Goal: Task Accomplishment & Management: Use online tool/utility

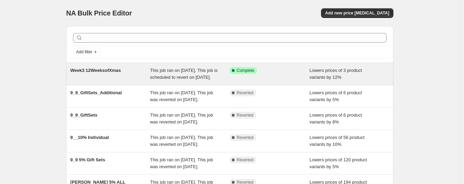
click at [201, 76] on span "This job ran on [DATE]. This job is scheduled to revert on [DATE]." at bounding box center [183, 74] width 67 height 12
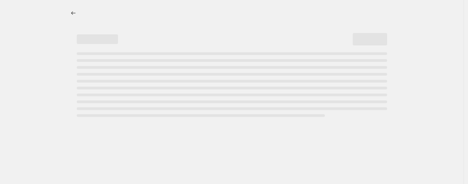
select select "percentage"
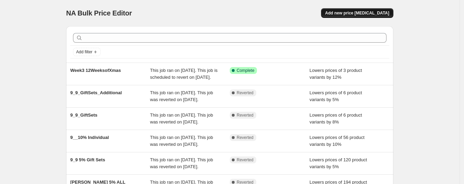
click at [372, 12] on span "Add new price [MEDICAL_DATA]" at bounding box center [357, 13] width 64 height 6
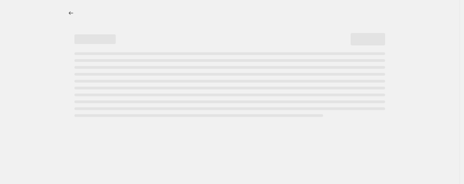
select select "percentage"
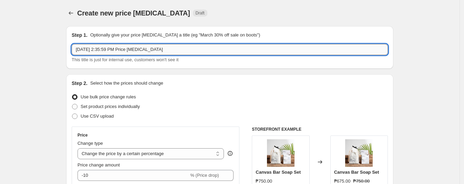
click at [147, 50] on input "[DATE] 2:35:59 PM Price [MEDICAL_DATA]" at bounding box center [230, 49] width 316 height 11
drag, startPoint x: 181, startPoint y: 52, endPoint x: 43, endPoint y: 52, distance: 137.3
type input "2"
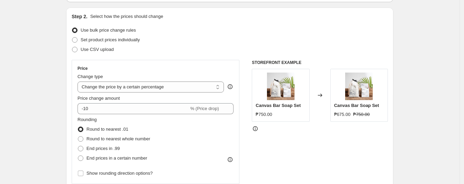
scroll to position [86, 0]
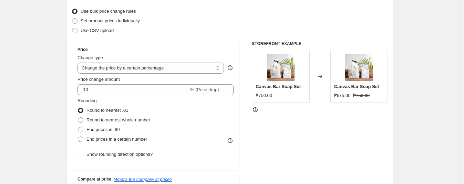
type input "12WeeksofChristmas 28Sept_[DATE]"
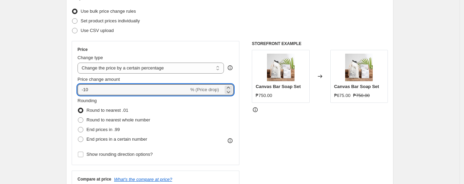
drag, startPoint x: 119, startPoint y: 90, endPoint x: 32, endPoint y: 94, distance: 86.9
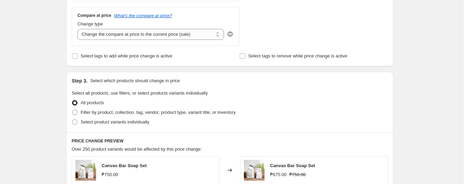
scroll to position [258, 0]
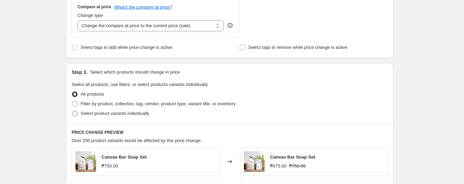
type input "-15"
click at [97, 114] on span "Select product variants individually" at bounding box center [115, 113] width 68 height 5
click at [72, 111] on input "Select product variants individually" at bounding box center [72, 111] width 0 height 0
radio input "true"
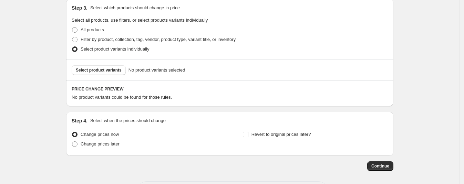
scroll to position [351, 0]
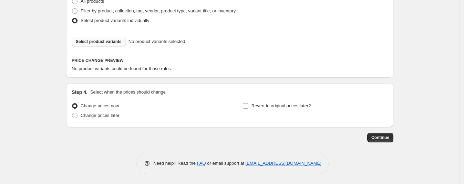
click at [102, 40] on span "Select product variants" at bounding box center [99, 42] width 46 height 6
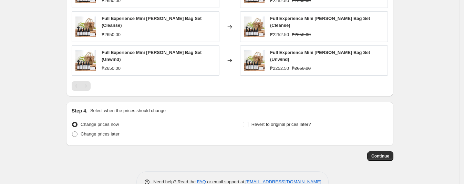
scroll to position [461, 0]
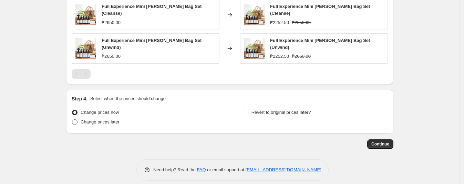
click at [110, 119] on span "Change prices later" at bounding box center [100, 121] width 39 height 5
click at [72, 119] on input "Change prices later" at bounding box center [72, 119] width 0 height 0
radio input "true"
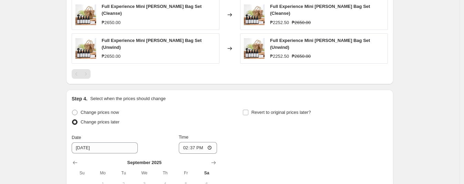
scroll to position [504, 0]
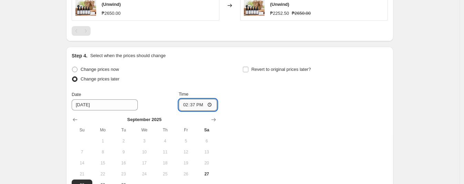
click at [187, 99] on input "14:37" at bounding box center [198, 105] width 39 height 12
click at [201, 99] on input "13:00" at bounding box center [198, 105] width 39 height 12
type input "01:00"
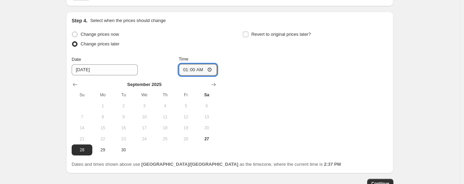
scroll to position [547, 0]
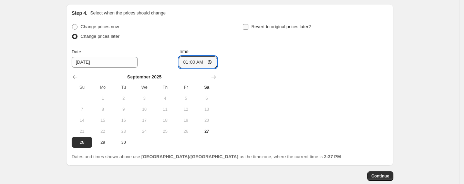
click at [248, 24] on input "Revert to original prices later?" at bounding box center [246, 27] width 6 height 6
checkbox input "true"
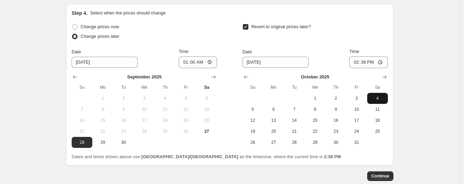
click at [381, 96] on span "4" at bounding box center [377, 99] width 15 height 6
click at [358, 57] on input "14:38" at bounding box center [368, 62] width 39 height 12
type input "23:59"
click at [377, 173] on span "Continue" at bounding box center [380, 176] width 18 height 6
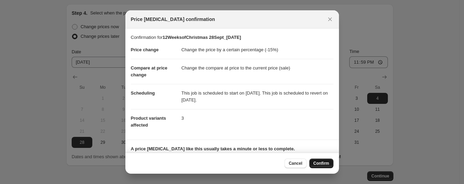
click at [319, 163] on span "Confirm" at bounding box center [321, 164] width 16 height 6
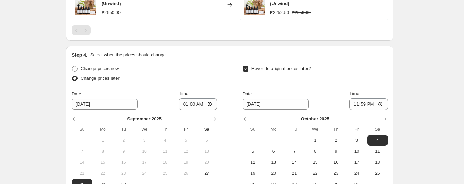
scroll to position [621, 0]
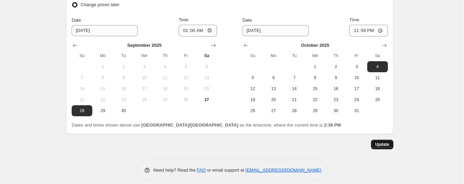
click at [387, 142] on span "Update" at bounding box center [382, 145] width 14 height 6
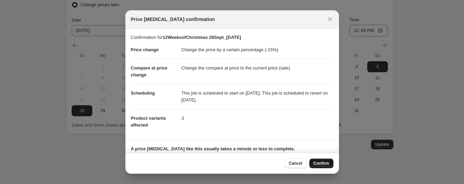
click at [319, 162] on span "Confirm" at bounding box center [321, 164] width 16 height 6
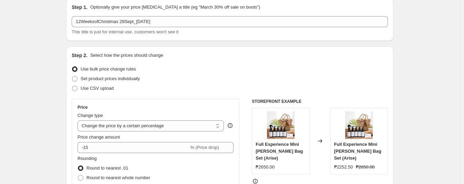
scroll to position [61, 0]
